Goal: Task Accomplishment & Management: Manage account settings

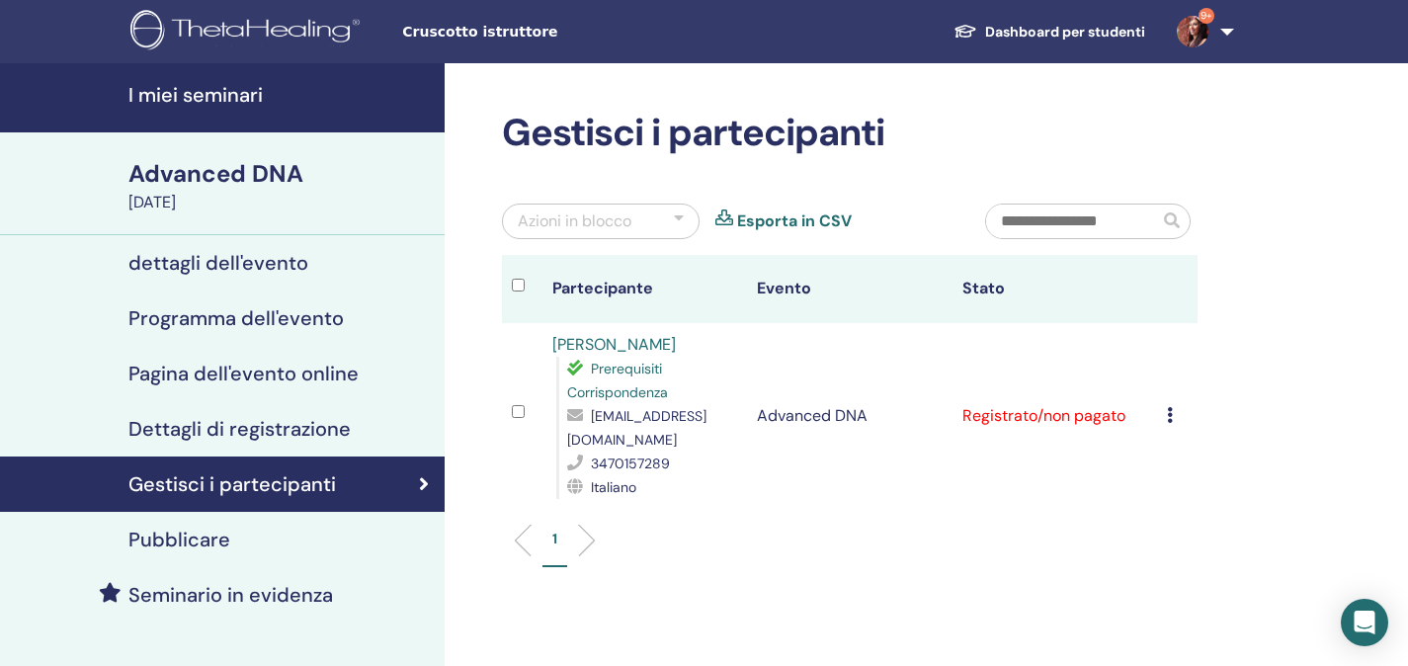
click at [204, 99] on h4 "I miei seminari" at bounding box center [280, 95] width 304 height 24
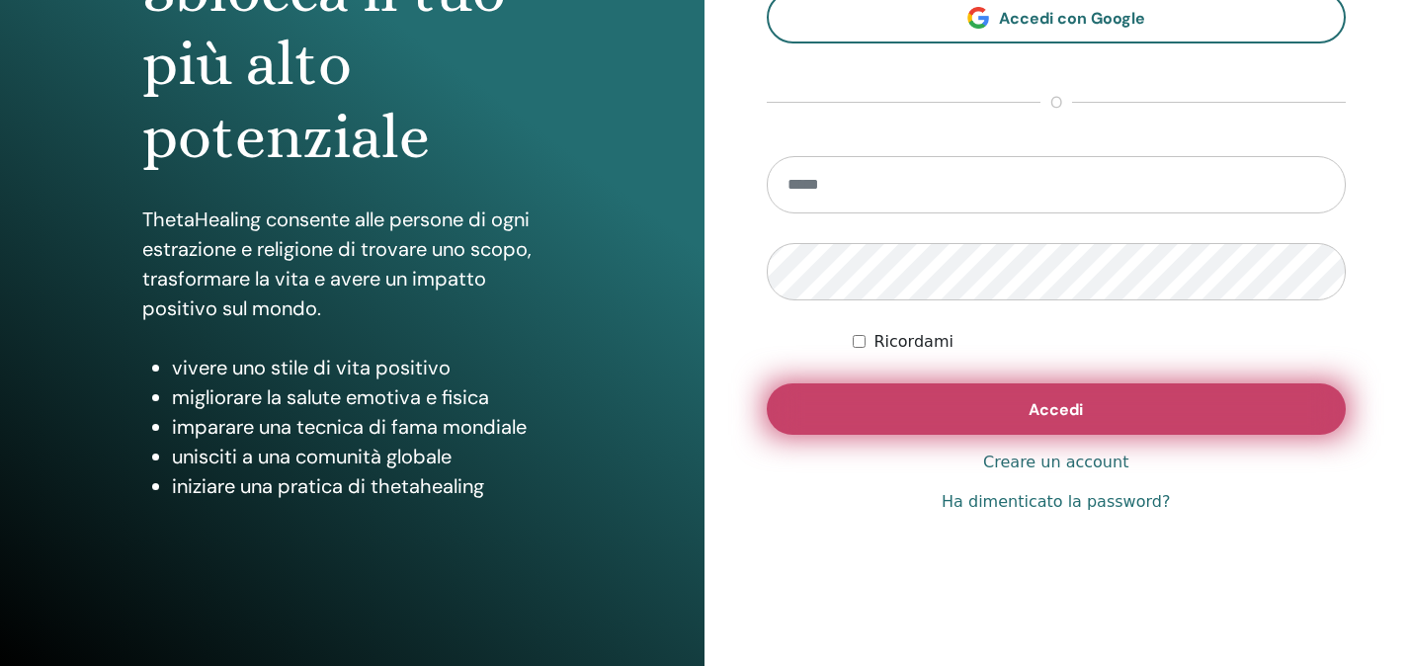
scroll to position [283, 0]
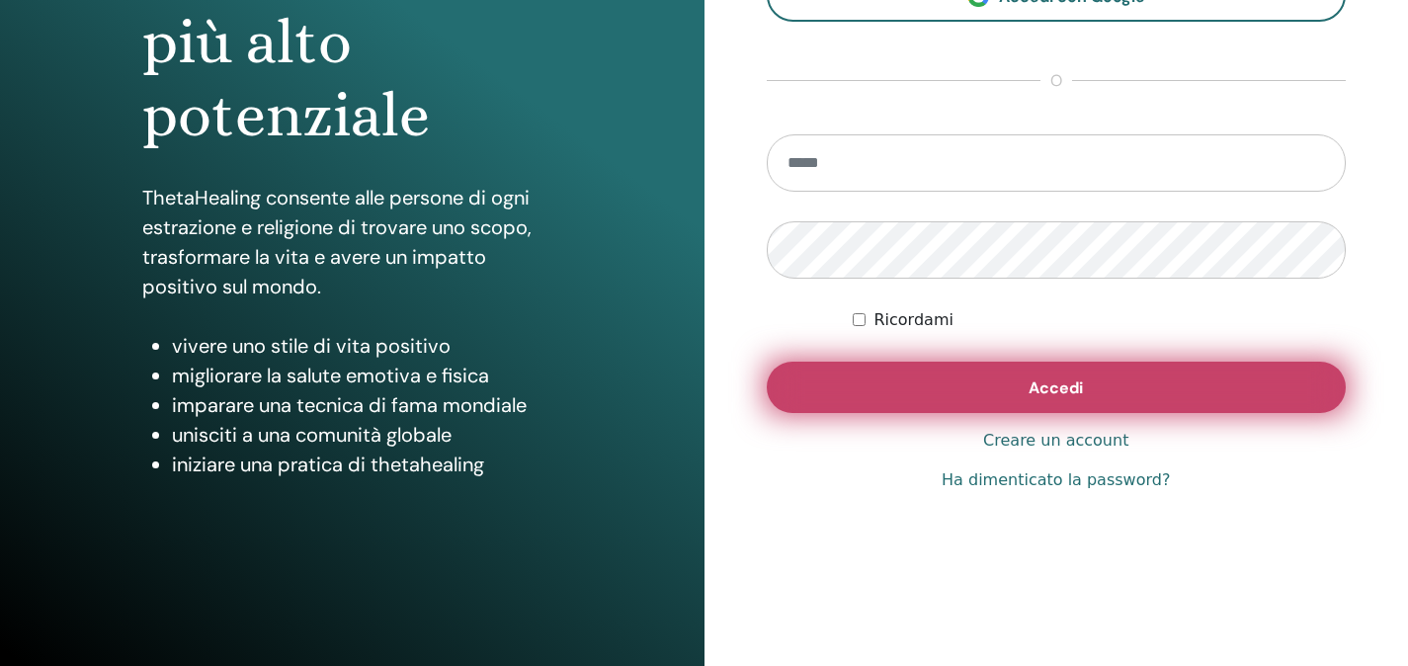
type input "**********"
click at [1025, 383] on button "Accedi" at bounding box center [1057, 387] width 580 height 51
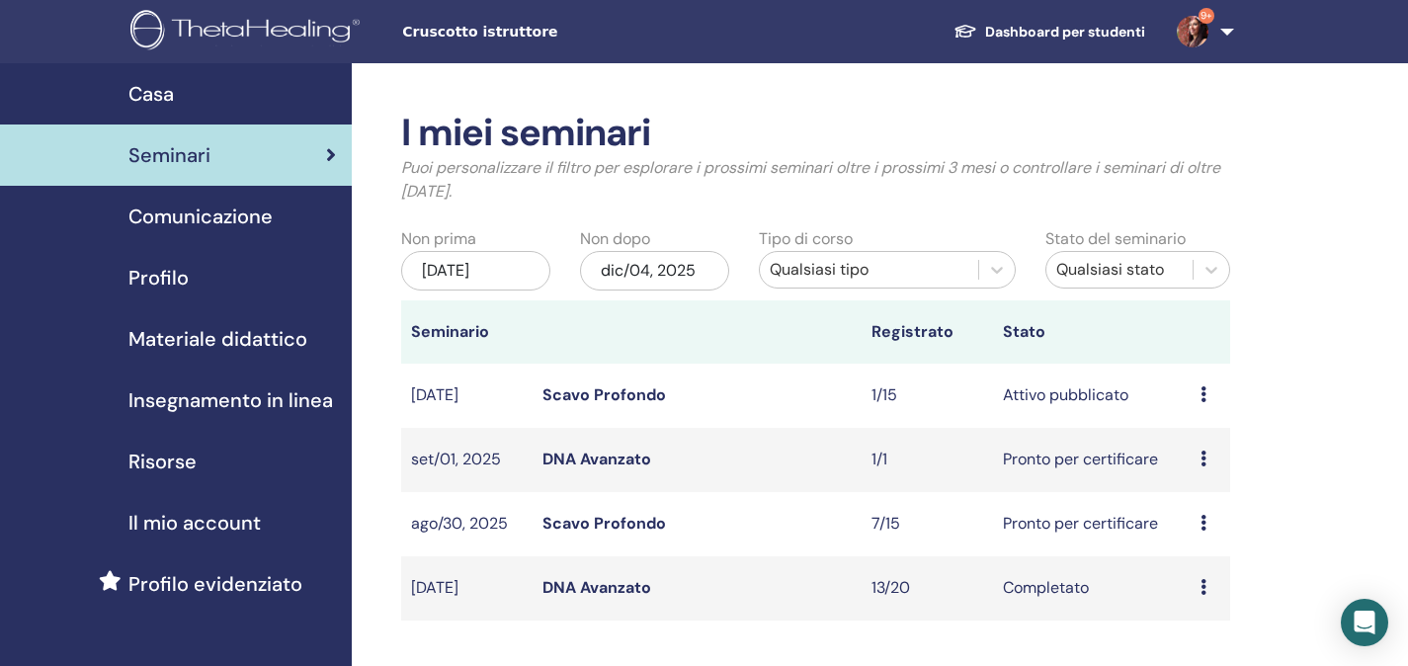
click at [580, 458] on link "DNA Avanzato" at bounding box center [596, 458] width 109 height 21
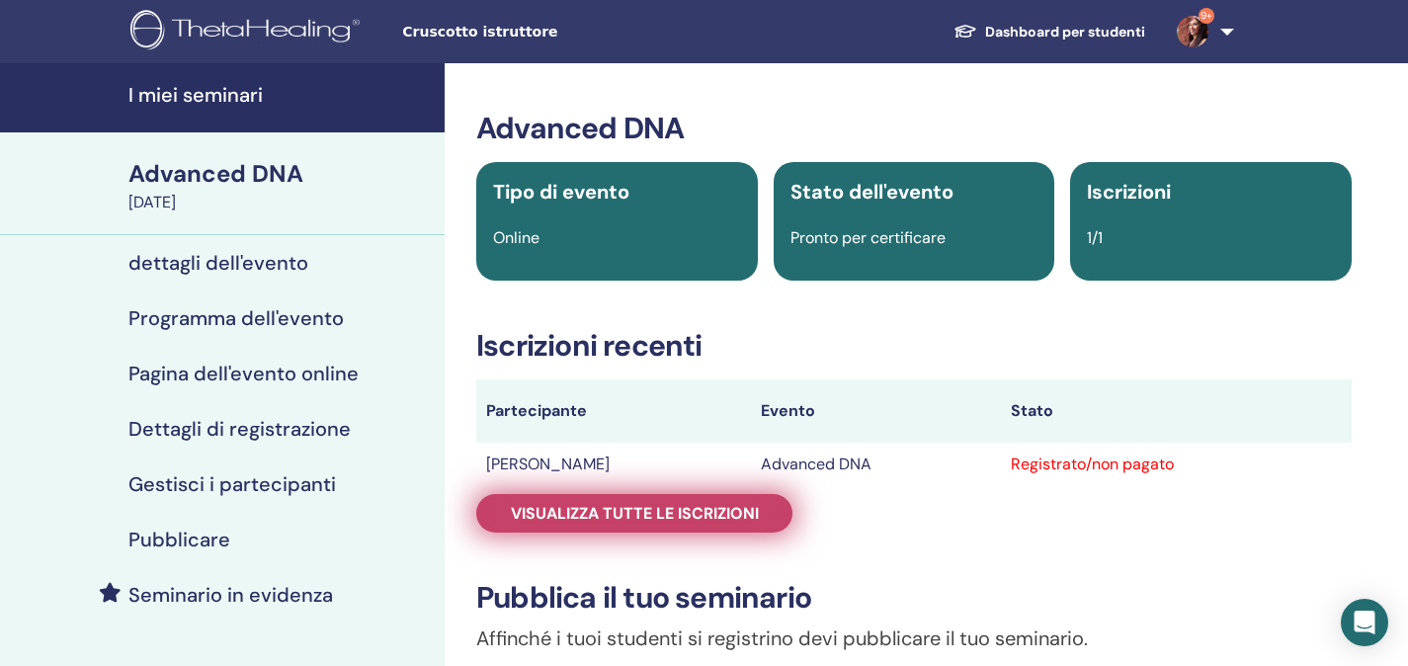
click at [716, 519] on span "Visualizza tutte le iscrizioni" at bounding box center [635, 513] width 248 height 21
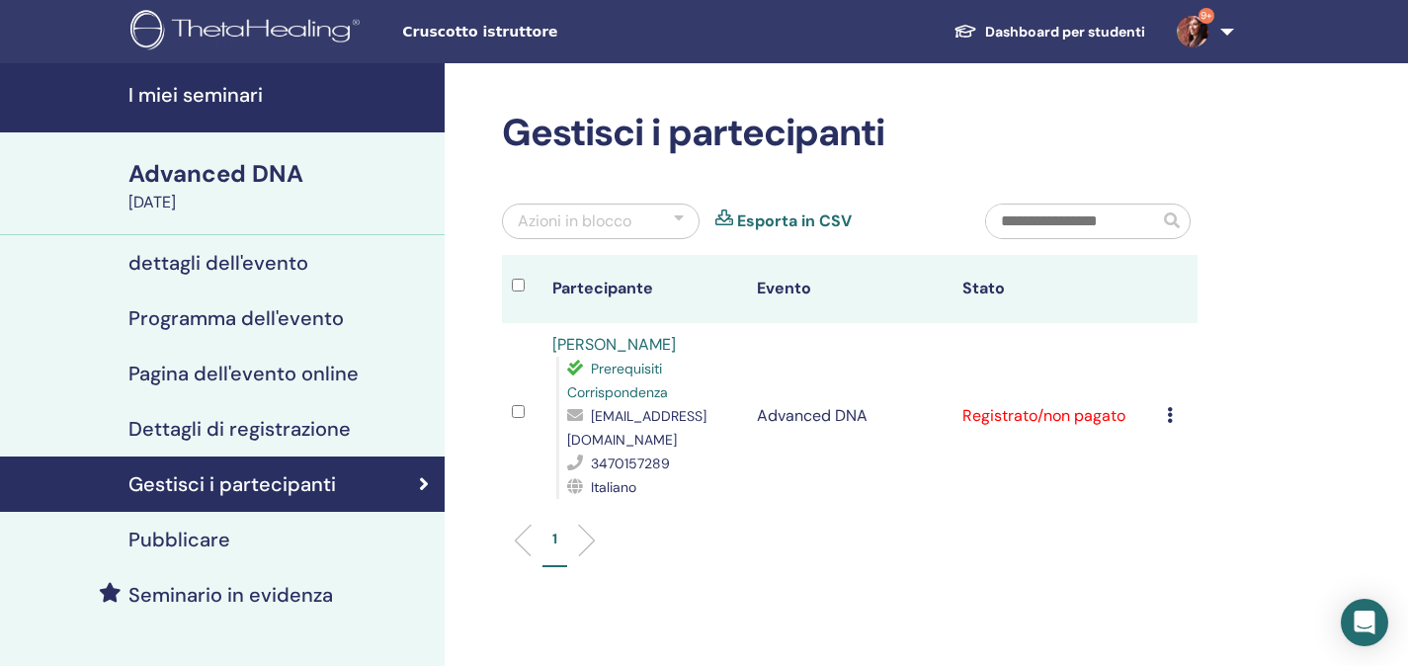
click at [1171, 421] on icon at bounding box center [1170, 415] width 6 height 16
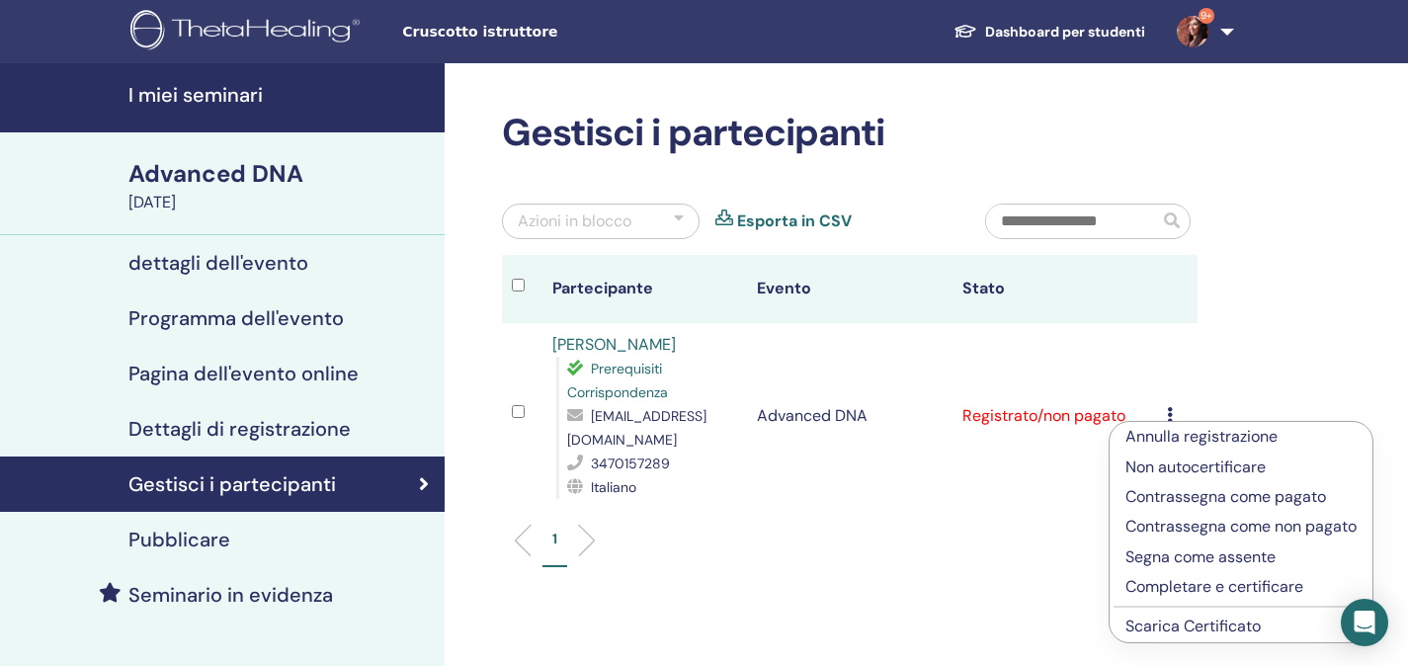
click at [1181, 586] on p "Completare e certificare" at bounding box center [1240, 587] width 231 height 24
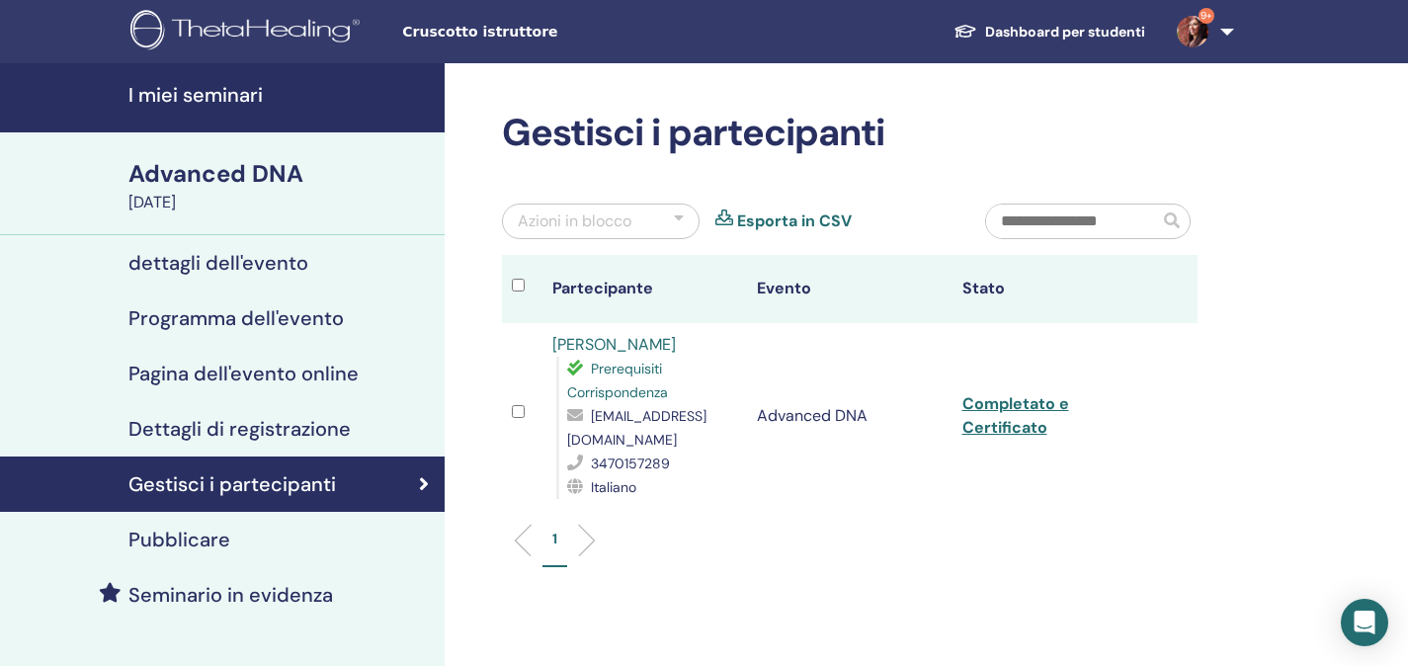
click at [189, 88] on h4 "I miei seminari" at bounding box center [280, 95] width 304 height 24
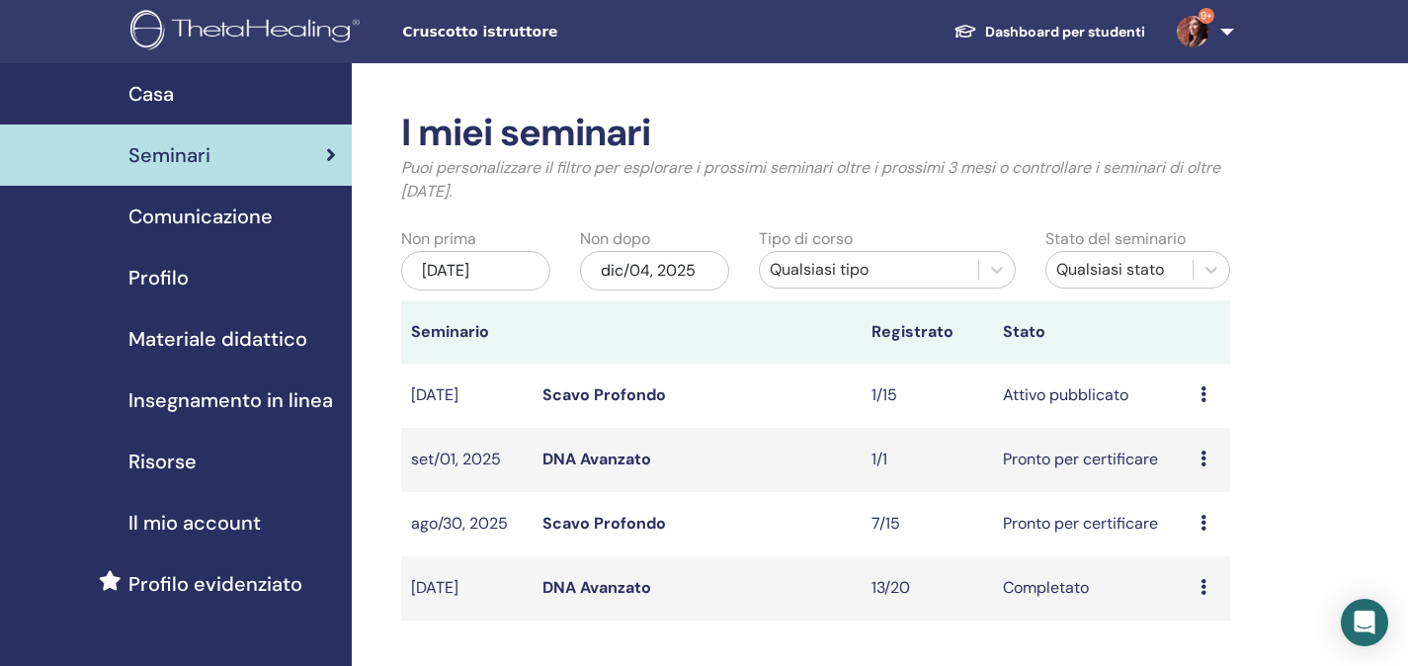
click at [558, 389] on link "Scavo Profondo" at bounding box center [603, 394] width 123 height 21
